Goal: Task Accomplishment & Management: Use online tool/utility

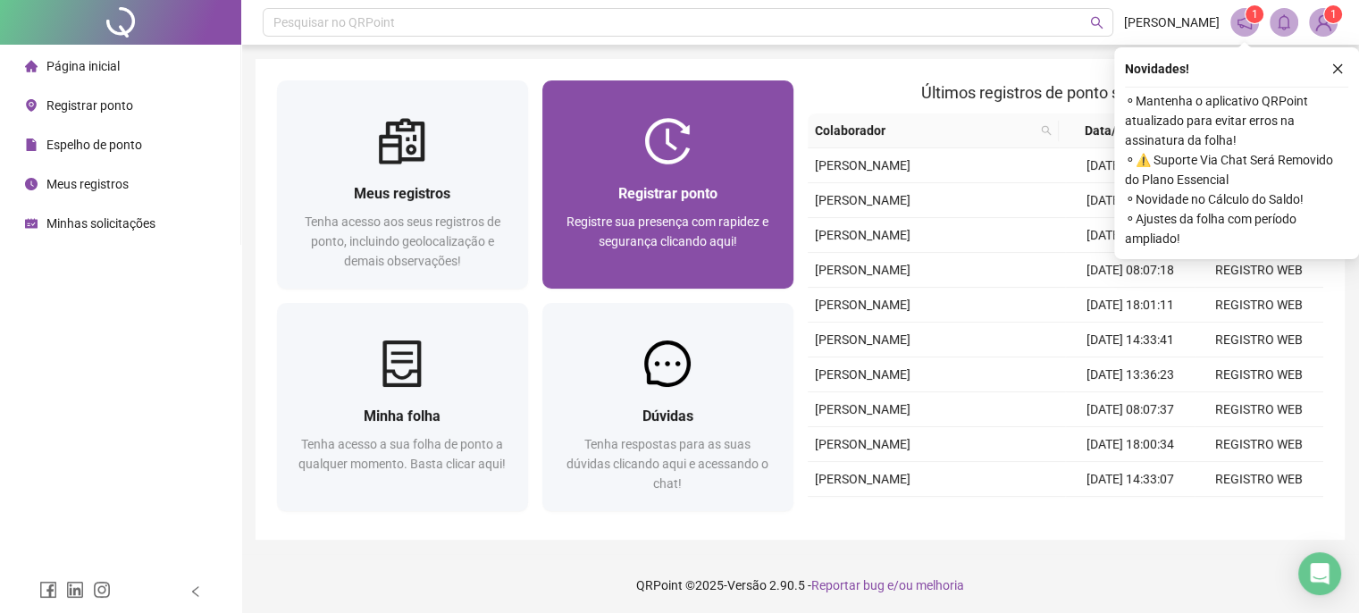
click at [688, 214] on span "Registre sua presença com rapidez e segurança clicando aqui!" at bounding box center [667, 231] width 202 height 34
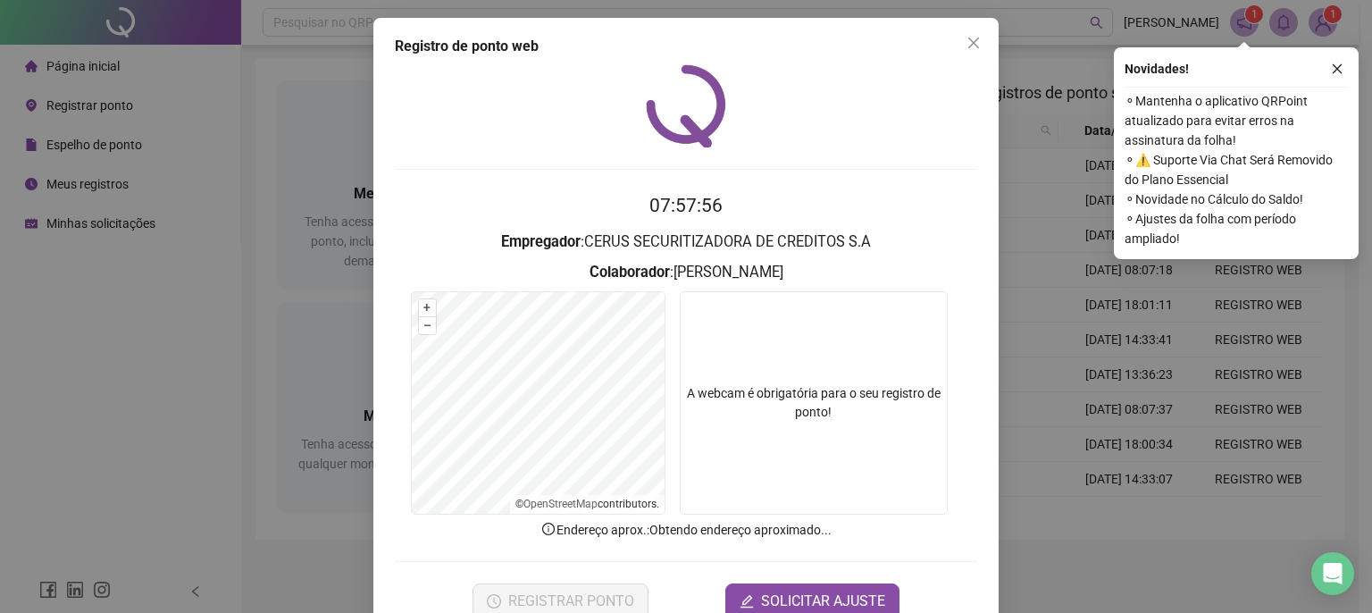
scroll to position [44, 0]
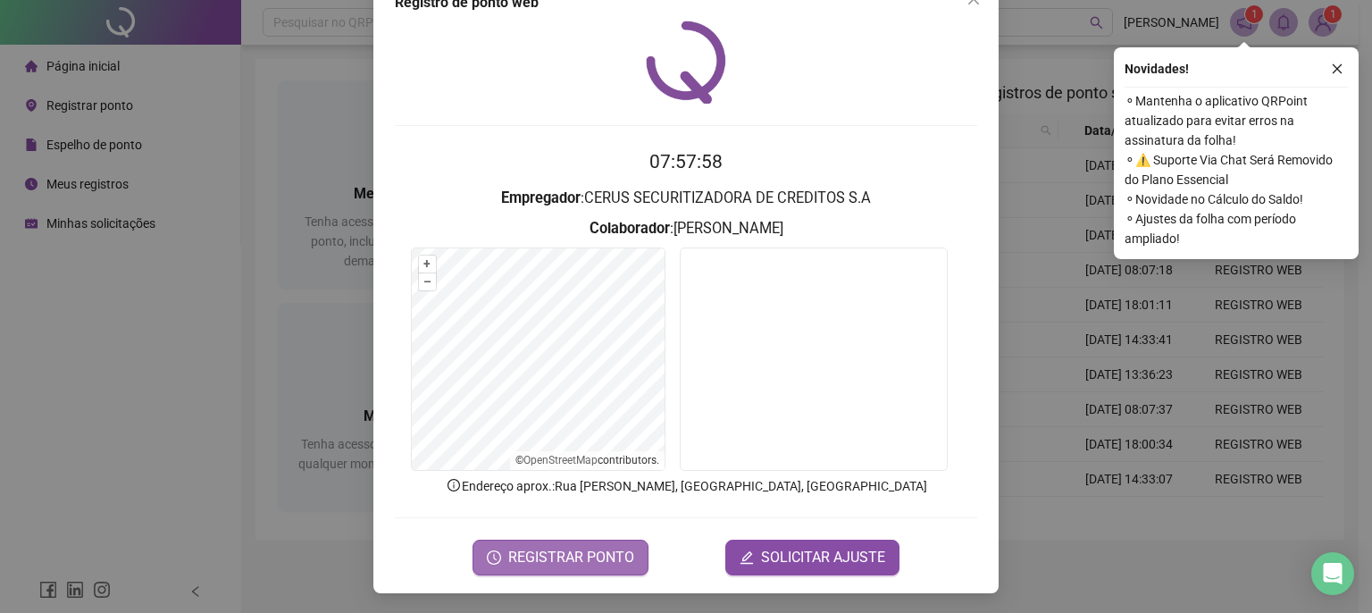
click at [572, 548] on span "REGISTRAR PONTO" at bounding box center [571, 557] width 126 height 21
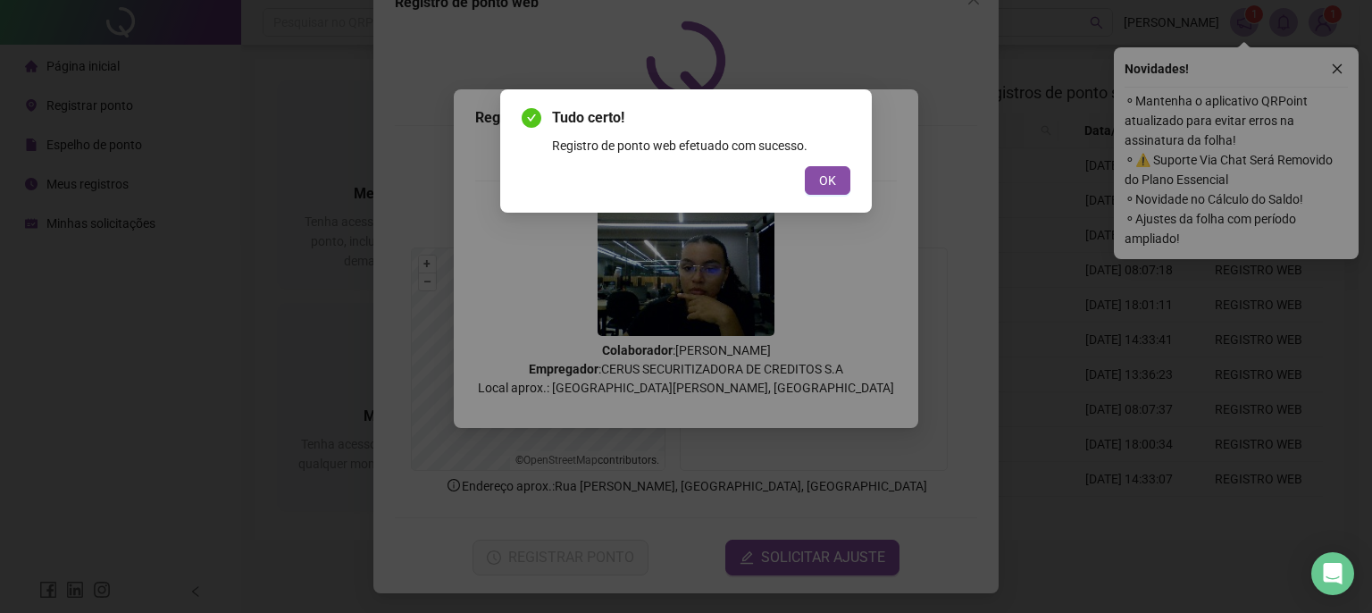
drag, startPoint x: 827, startPoint y: 183, endPoint x: 826, endPoint y: 172, distance: 10.8
click at [827, 183] on span "OK" at bounding box center [827, 181] width 17 height 20
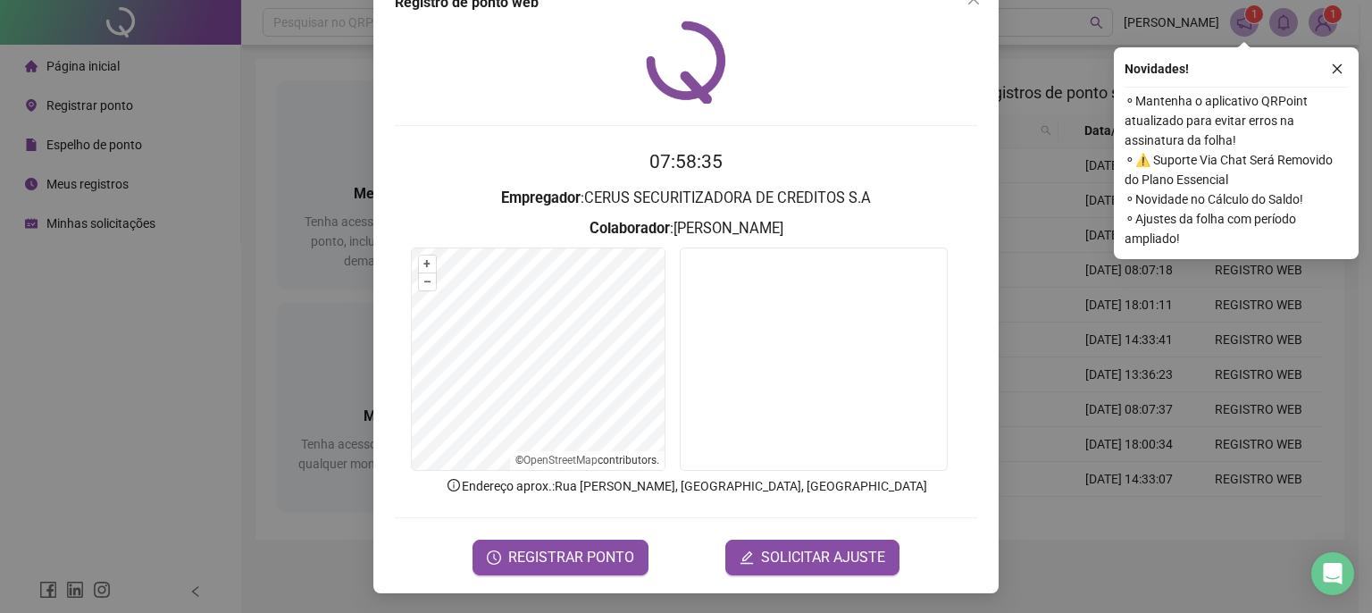
scroll to position [0, 0]
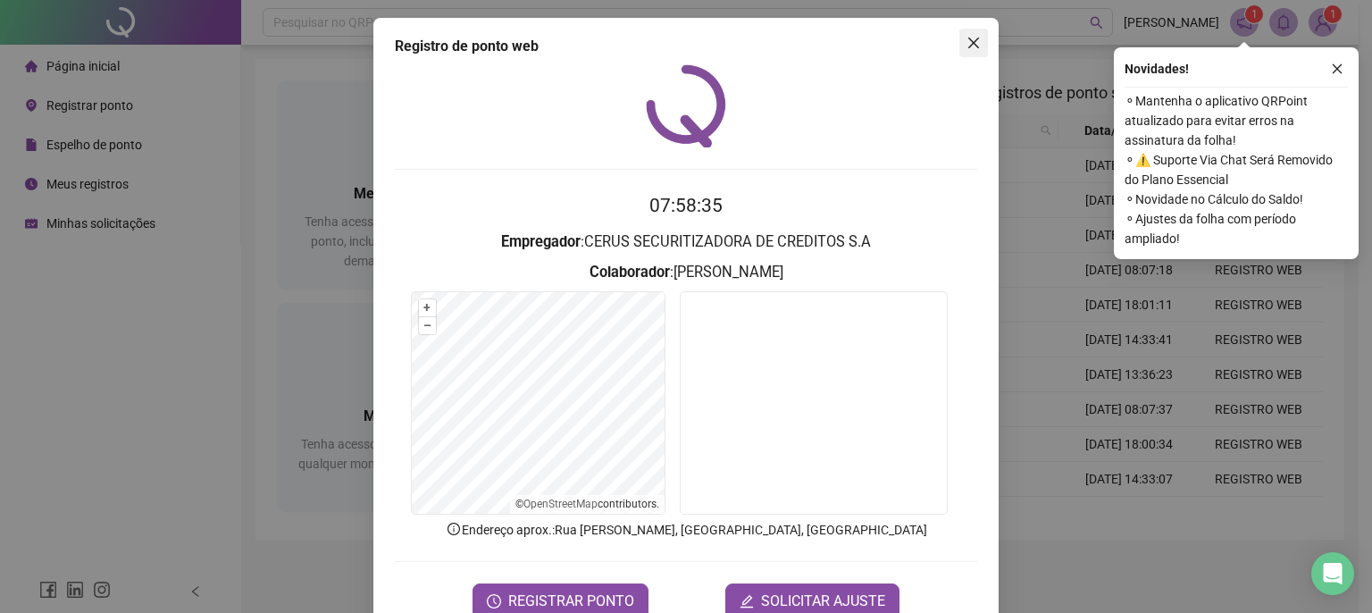
click at [967, 37] on icon "close" at bounding box center [974, 43] width 14 height 14
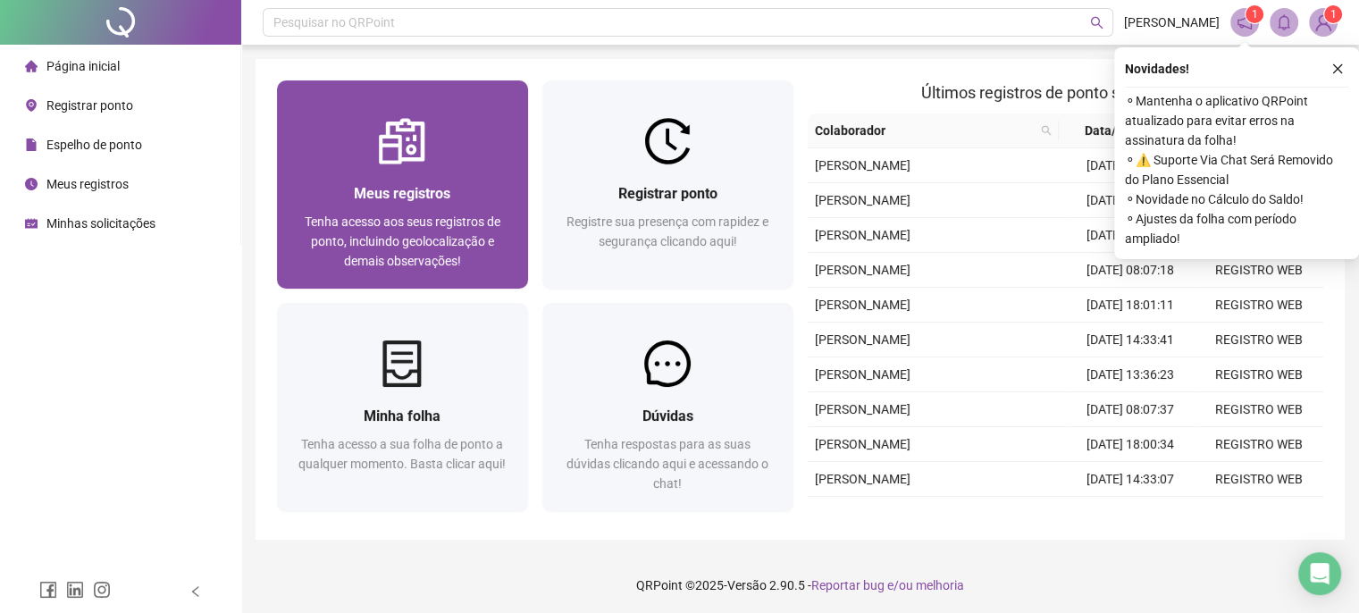
click at [322, 203] on div "Meus registros" at bounding box center [402, 193] width 208 height 22
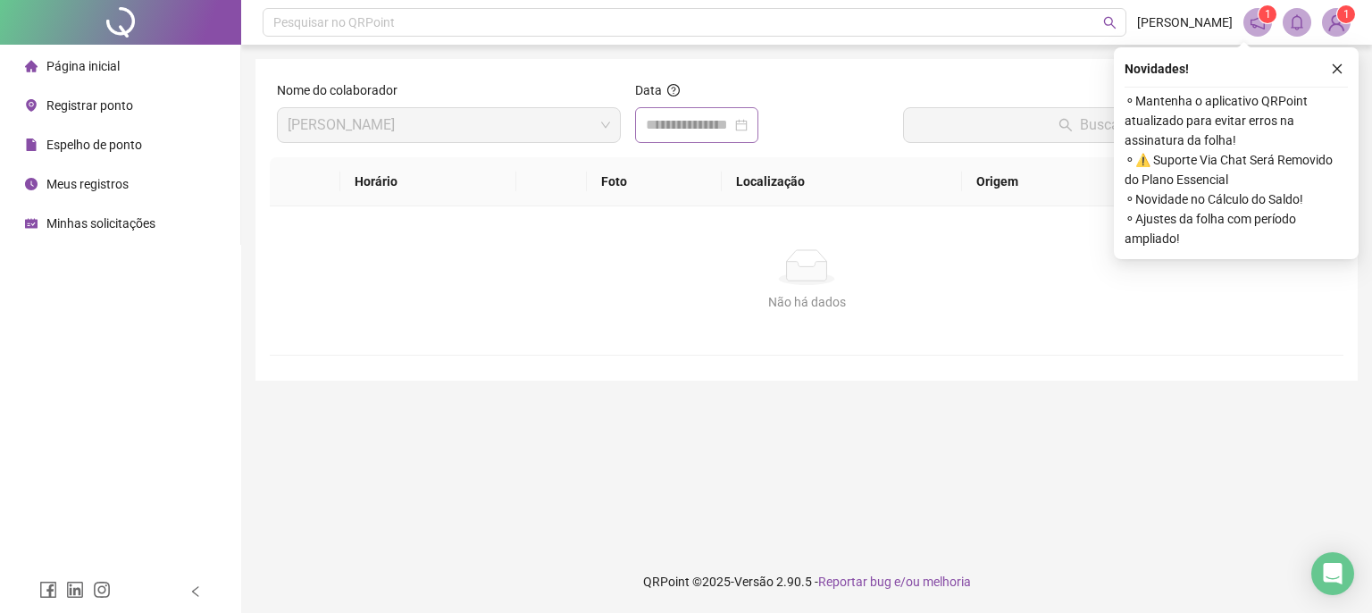
click at [748, 122] on div at bounding box center [697, 124] width 102 height 21
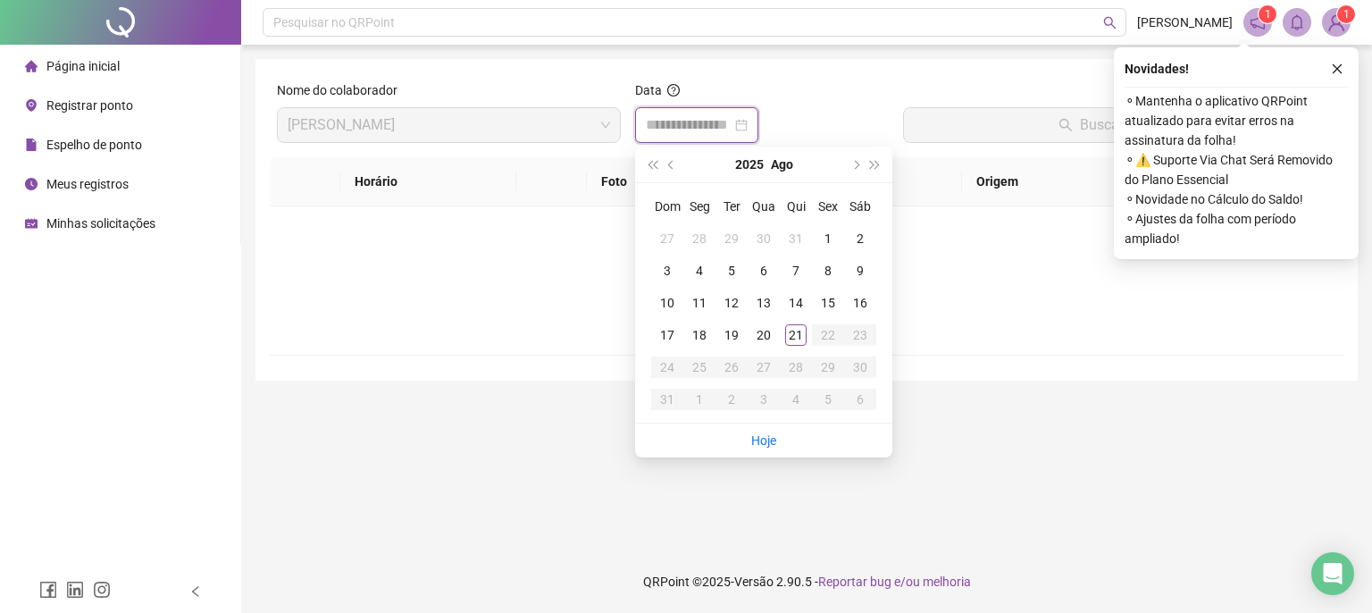
click at [748, 122] on div at bounding box center [697, 124] width 102 height 21
type input "**********"
click at [795, 333] on div "21" at bounding box center [795, 334] width 21 height 21
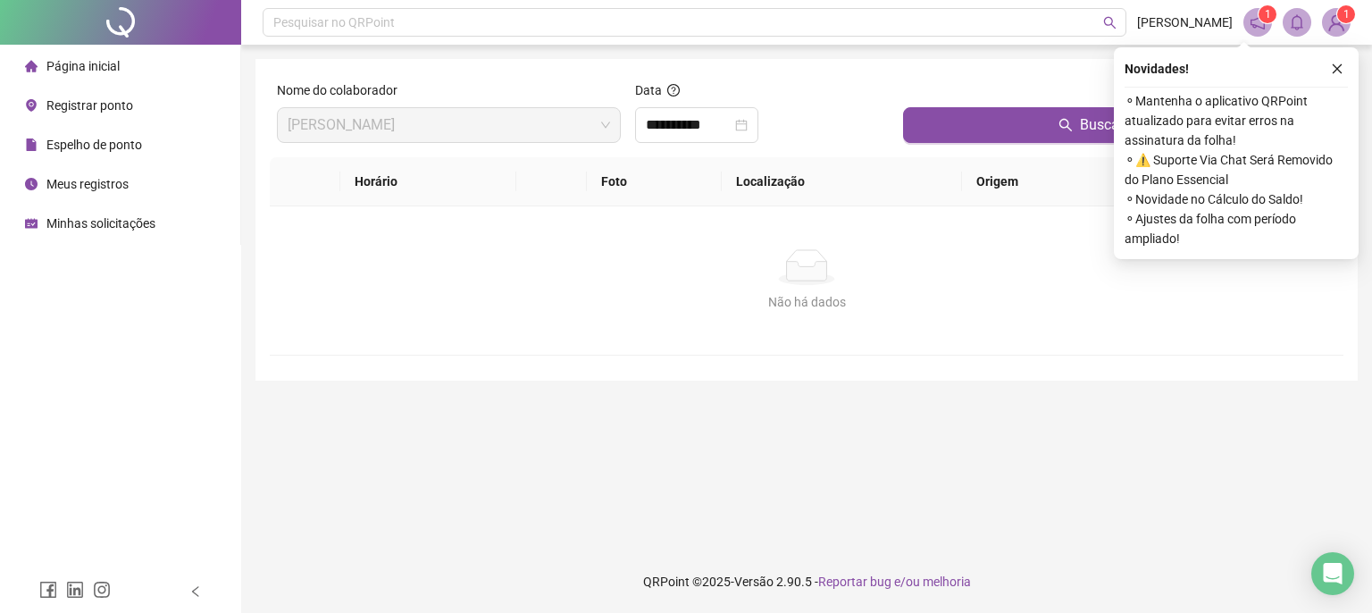
click at [1011, 90] on div at bounding box center [1119, 93] width 433 height 27
click at [1000, 113] on button "Buscar registros" at bounding box center [1119, 125] width 433 height 36
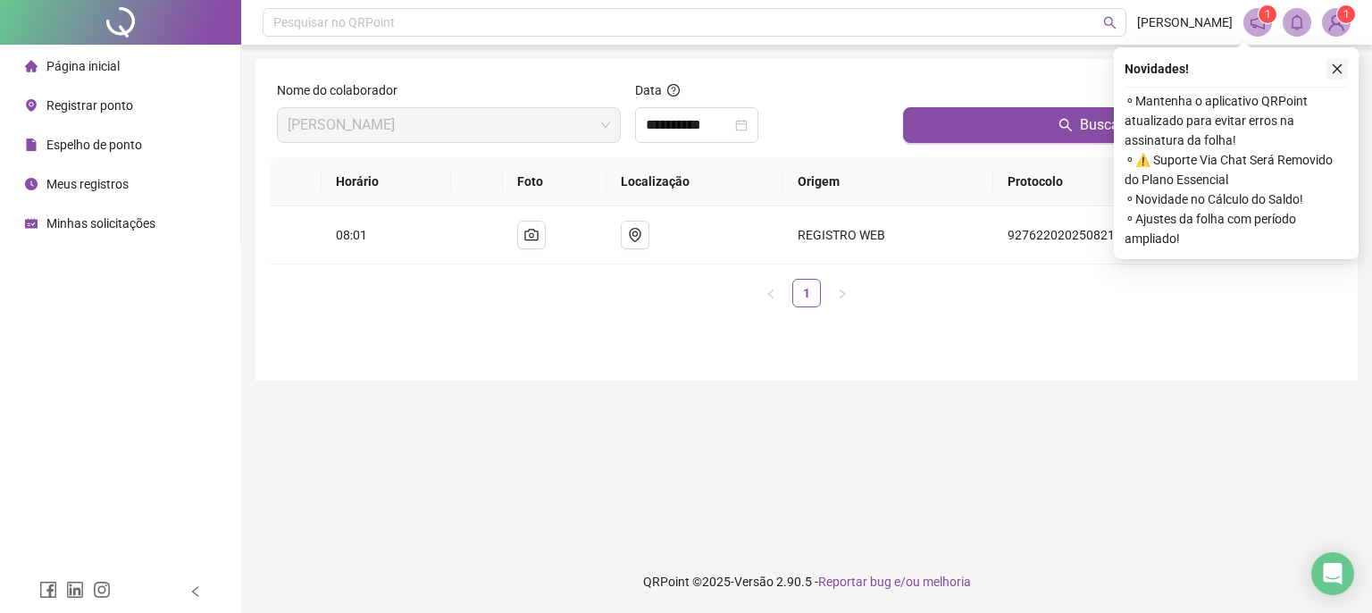
click at [1335, 66] on icon "close" at bounding box center [1338, 69] width 10 height 10
